Goal: Information Seeking & Learning: Find specific fact

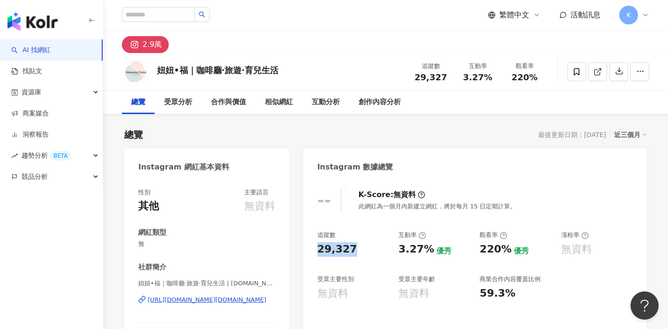
drag, startPoint x: 318, startPoint y: 249, endPoint x: 363, endPoint y: 249, distance: 44.5
click at [363, 249] on div "29,327" at bounding box center [353, 249] width 72 height 15
copy div "29,327"
drag, startPoint x: 403, startPoint y: 247, endPoint x: 426, endPoint y: 247, distance: 23.0
click at [426, 247] on div "追蹤數 29,327 互動率 3.27% 優秀 觀看率 220% 優秀 漲粉率 無資料 受眾主要性別 無資料 受眾主要年齡 無資料 商業合作內容覆蓋比例 59…" at bounding box center [475, 265] width 316 height 69
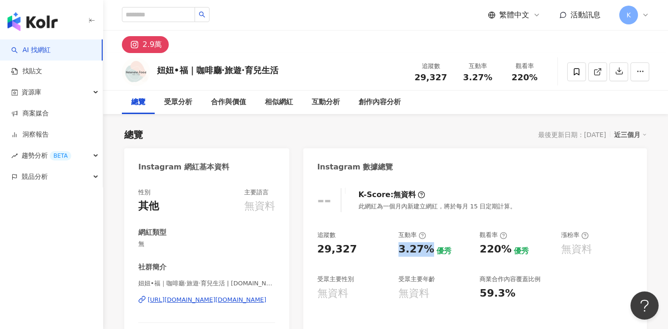
copy div "3.27%"
drag, startPoint x: 475, startPoint y: 252, endPoint x: 504, endPoint y: 249, distance: 28.7
click at [504, 249] on div "追蹤數 29,327 互動率 3.27% 優秀 觀看率 220% 優秀 漲粉率 無資料 受眾主要性別 無資料 受眾主要年齡 無資料 商業合作內容覆蓋比例 59…" at bounding box center [475, 265] width 316 height 69
copy div "220%"
